Goal: Information Seeking & Learning: Find specific fact

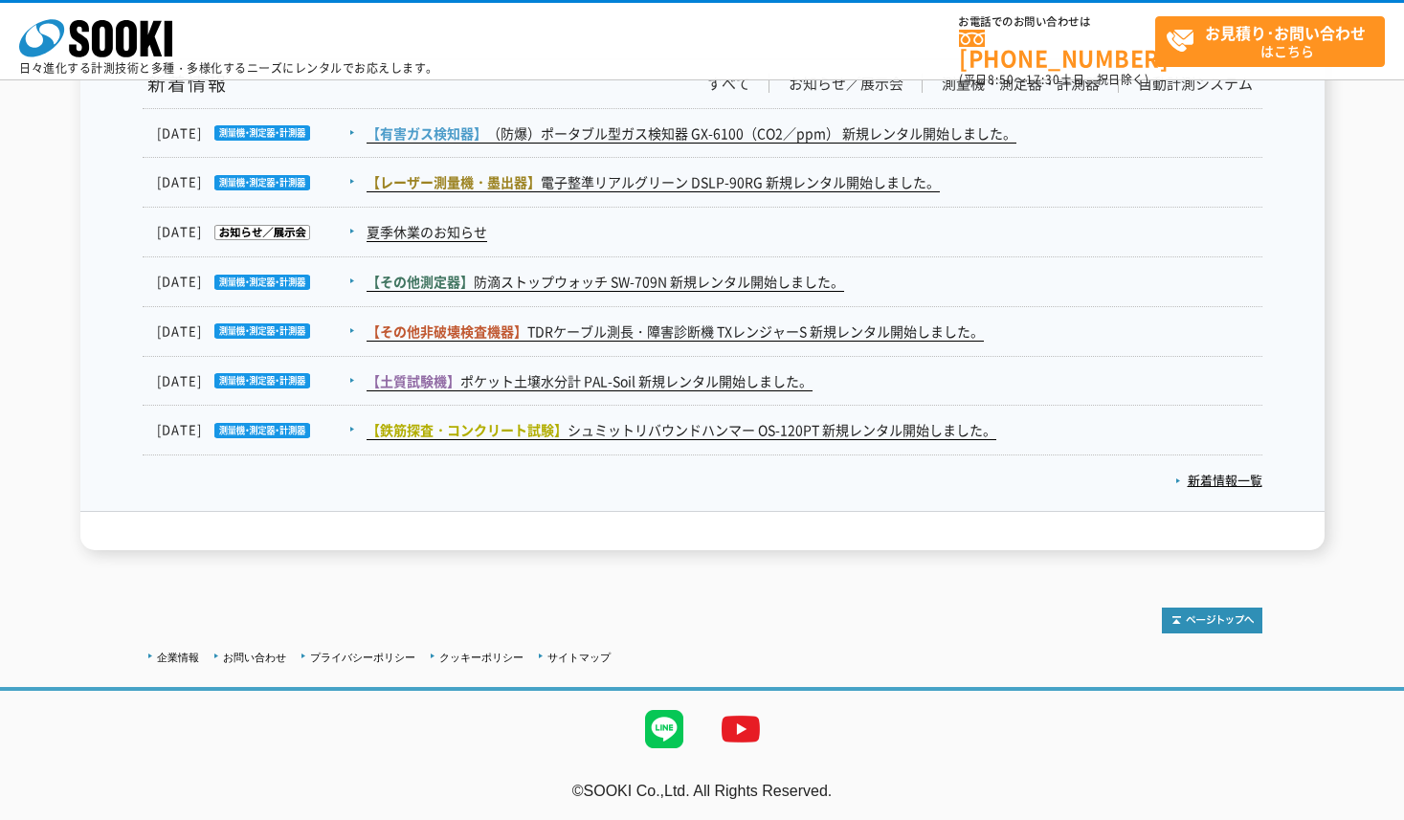
scroll to position [3178, 0]
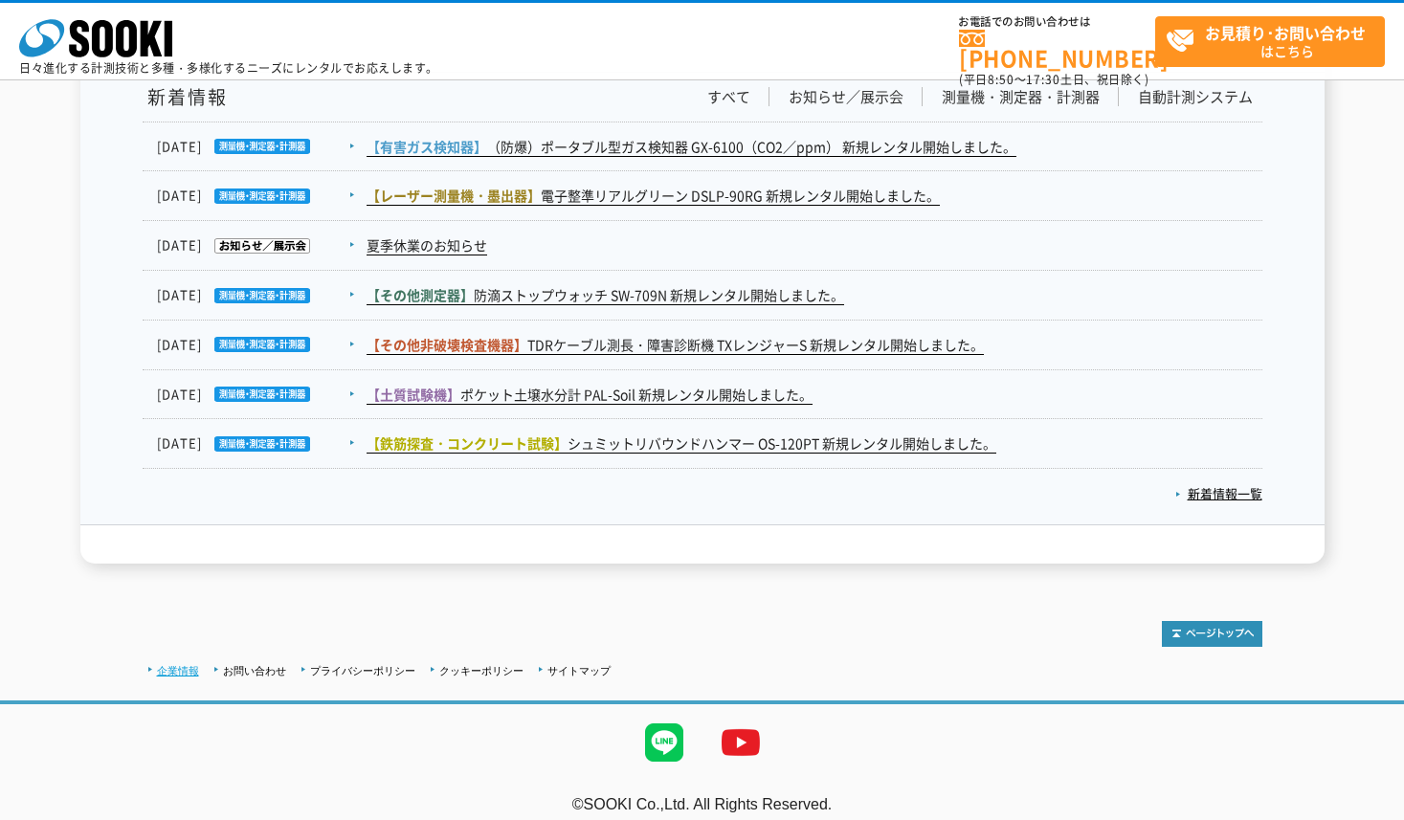
click at [172, 667] on link "企業情報" at bounding box center [178, 670] width 42 height 11
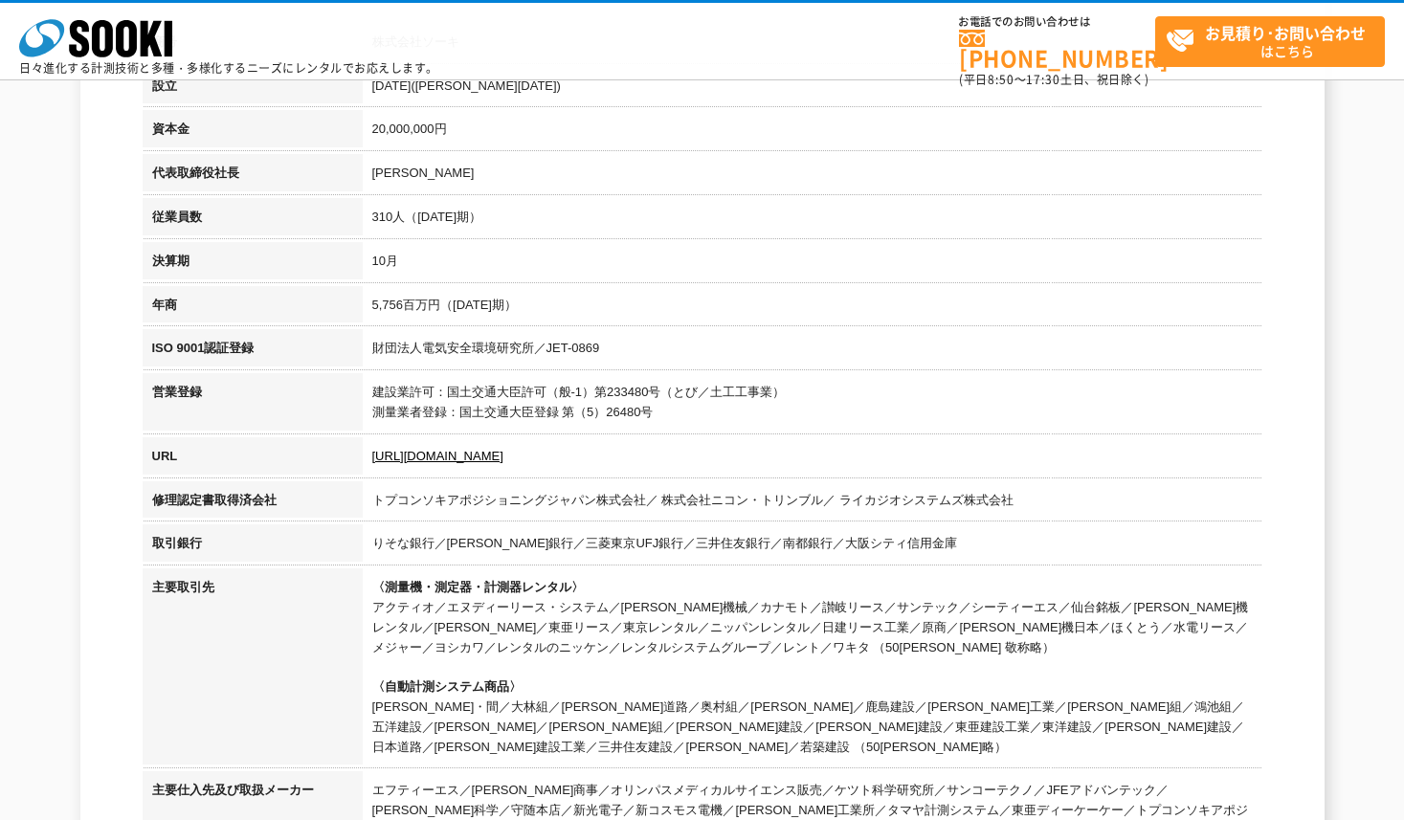
scroll to position [403, 0]
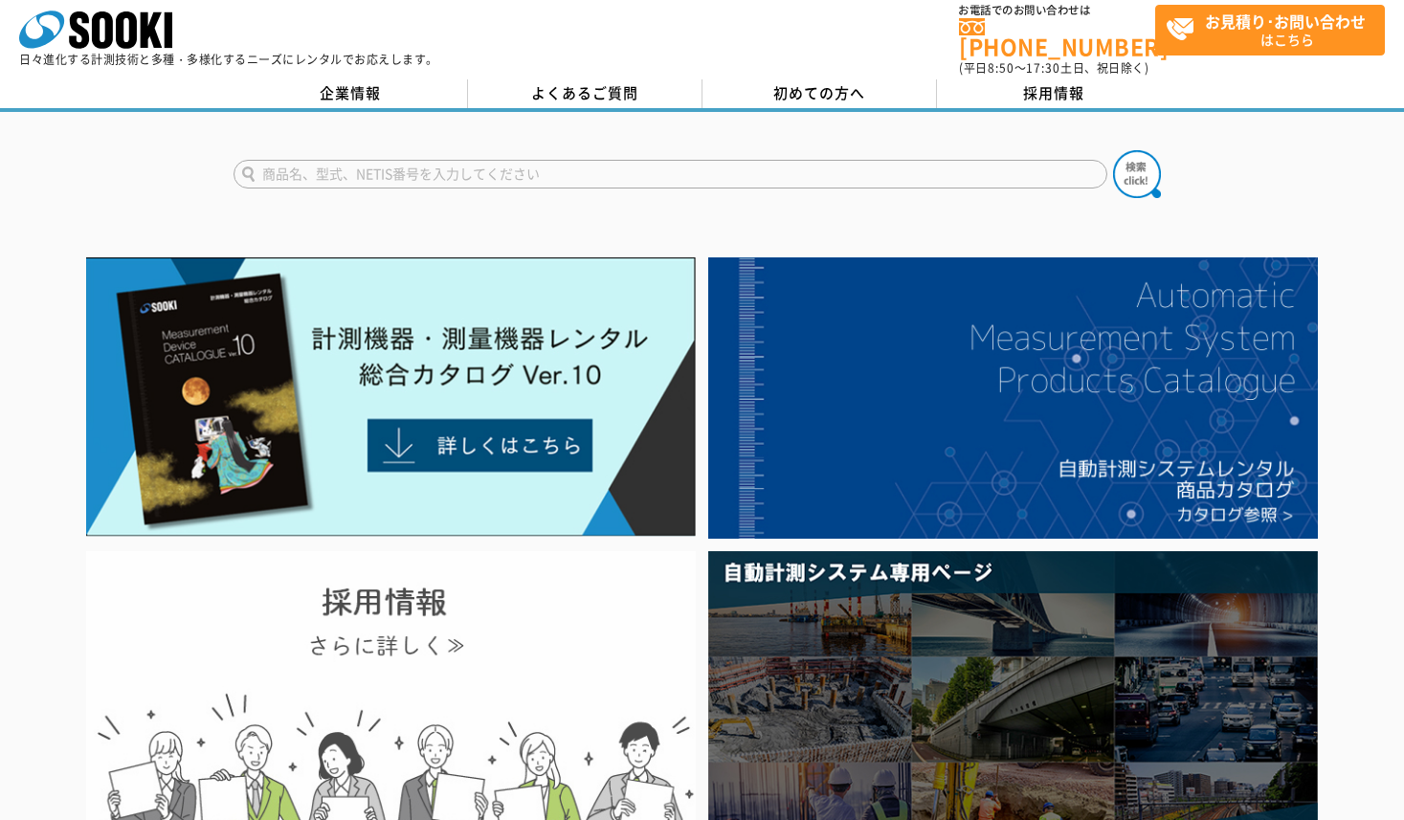
scroll to position [12, 0]
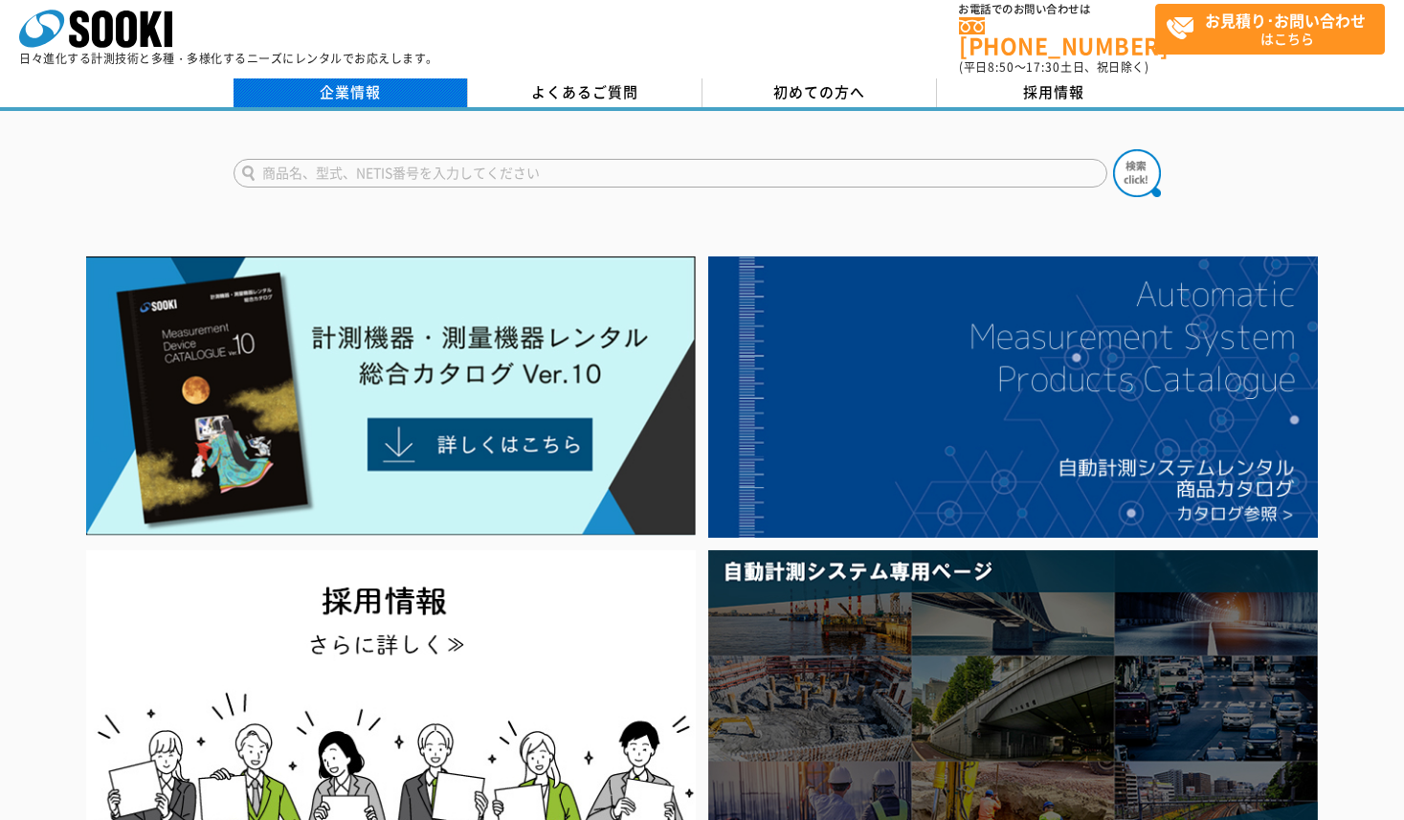
click at [353, 85] on link "企業情報" at bounding box center [351, 92] width 234 height 29
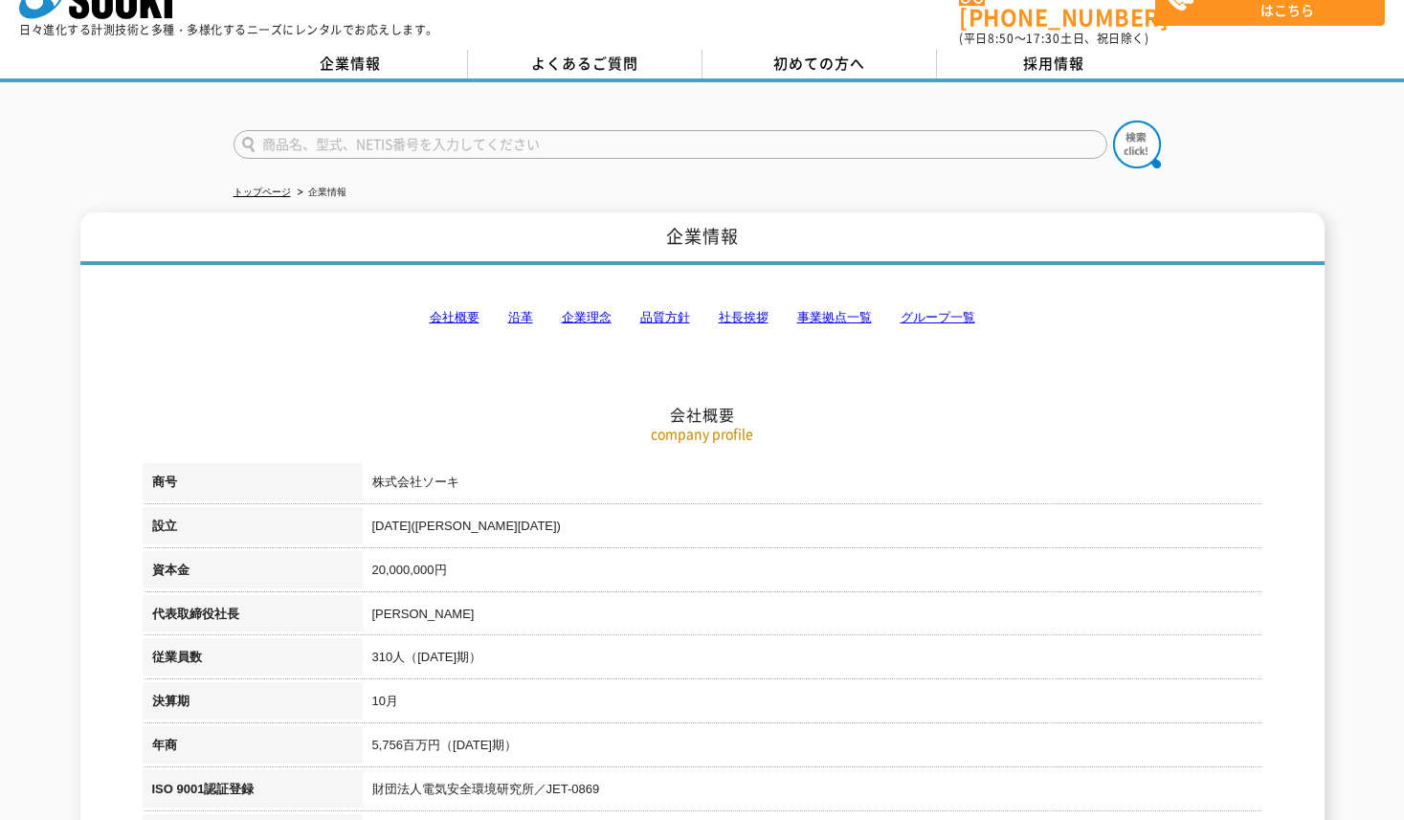
scroll to position [354, 0]
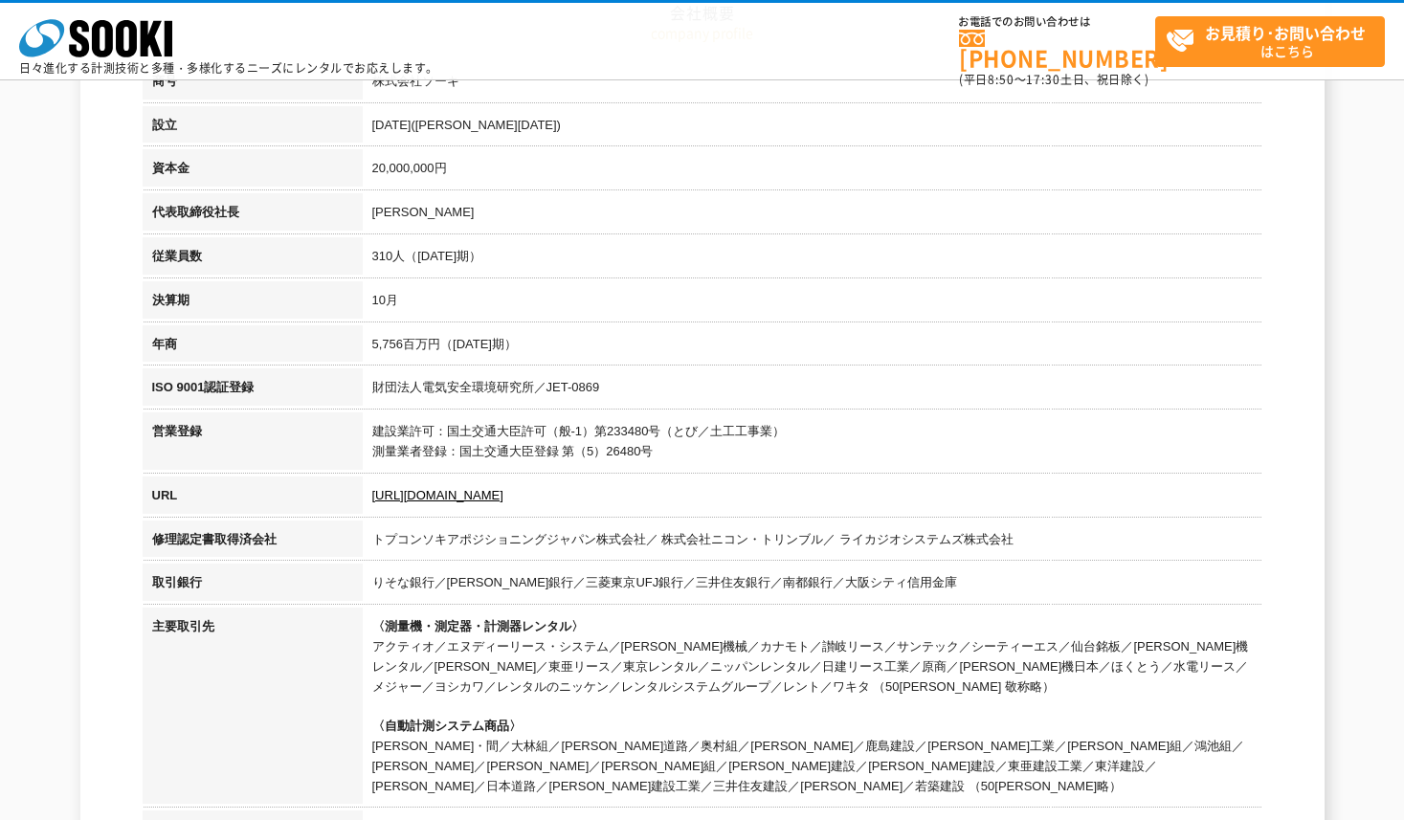
click at [717, 358] on td "5,756百万円（2024年10月期）" at bounding box center [813, 347] width 900 height 44
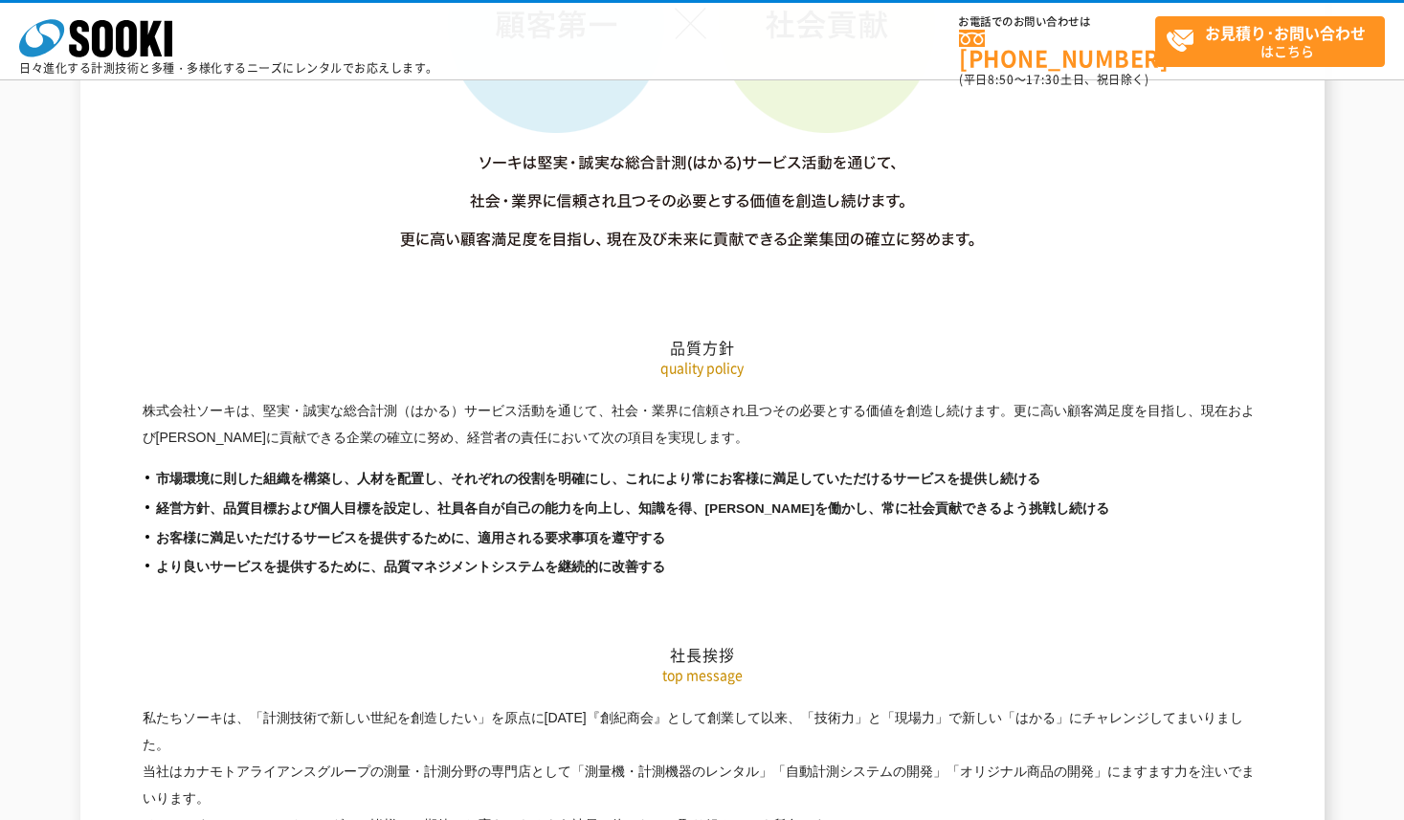
scroll to position [3003, 0]
